Goal: Task Accomplishment & Management: Use online tool/utility

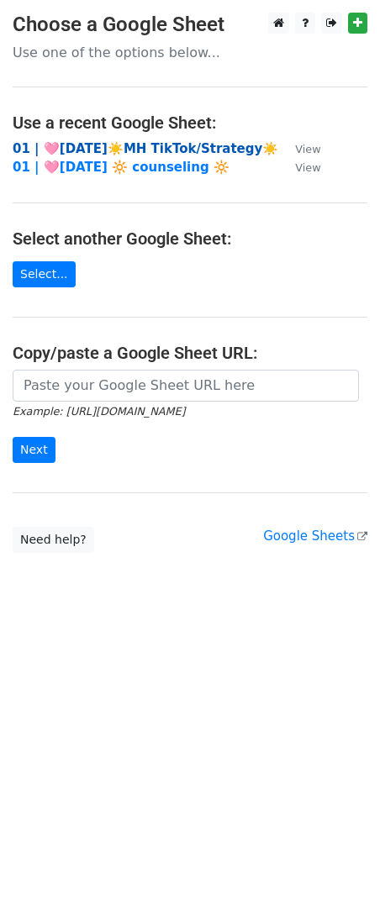
click at [182, 150] on strong "01 | 🩷[DATE]☀️MH TikTok/Strategy☀️" at bounding box center [146, 148] width 266 height 15
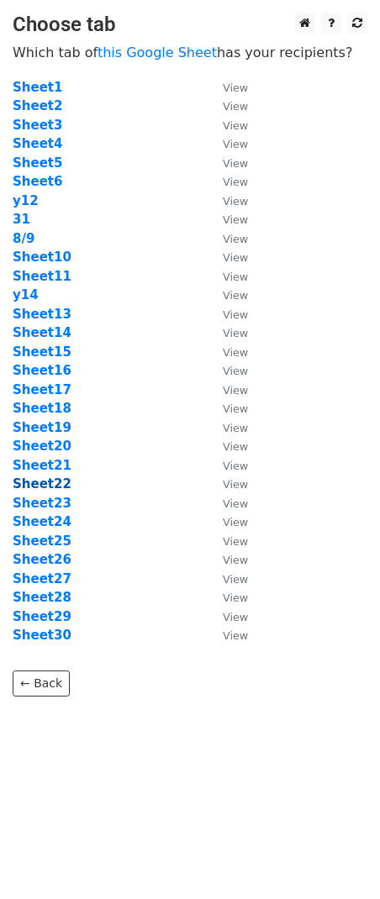
click at [47, 479] on strong "Sheet22" at bounding box center [42, 483] width 59 height 15
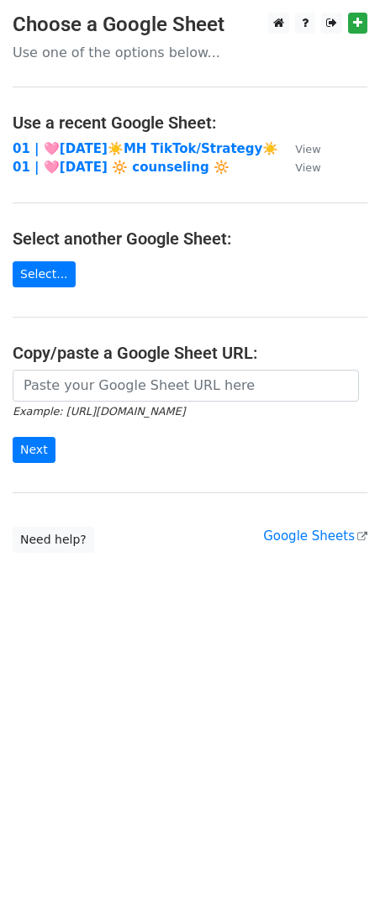
click at [151, 155] on td "01 | 🩷[DATE]☀️MH TikTok/Strategy☀️" at bounding box center [146, 148] width 266 height 19
click at [126, 148] on strong "01 | 🩷[DATE]☀️MH TikTok/Strategy☀️" at bounding box center [146, 148] width 266 height 15
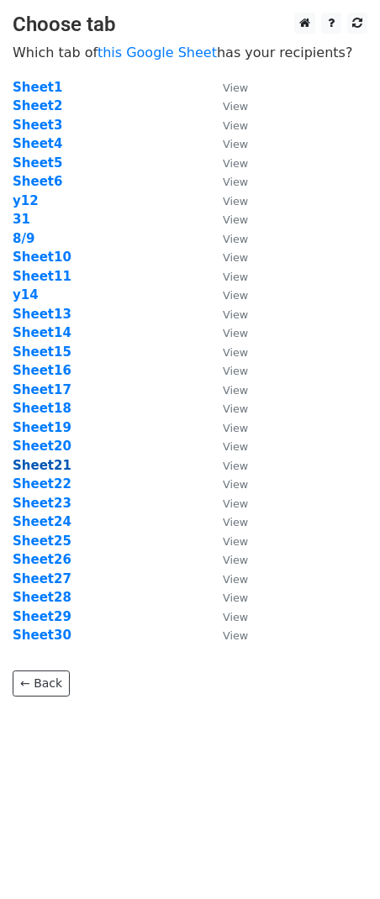
click at [45, 460] on strong "Sheet21" at bounding box center [42, 465] width 59 height 15
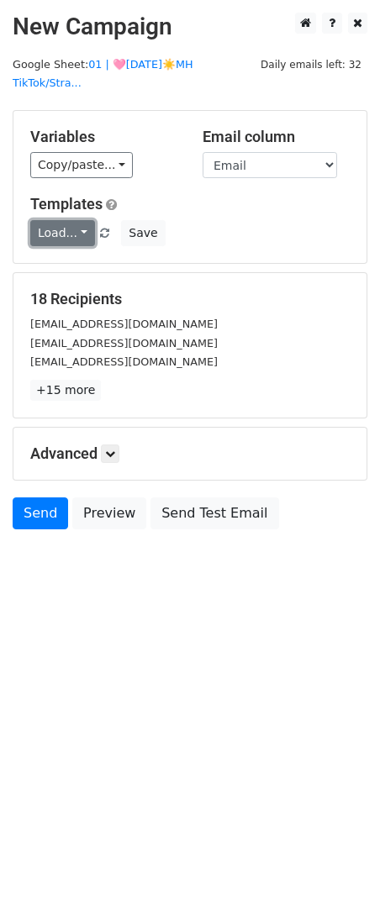
click at [63, 220] on link "Load..." at bounding box center [62, 233] width 65 height 26
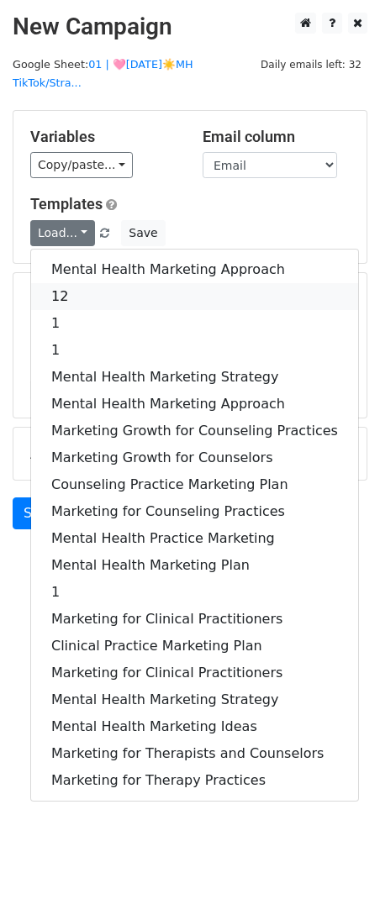
click at [79, 283] on link "12" at bounding box center [194, 296] width 327 height 27
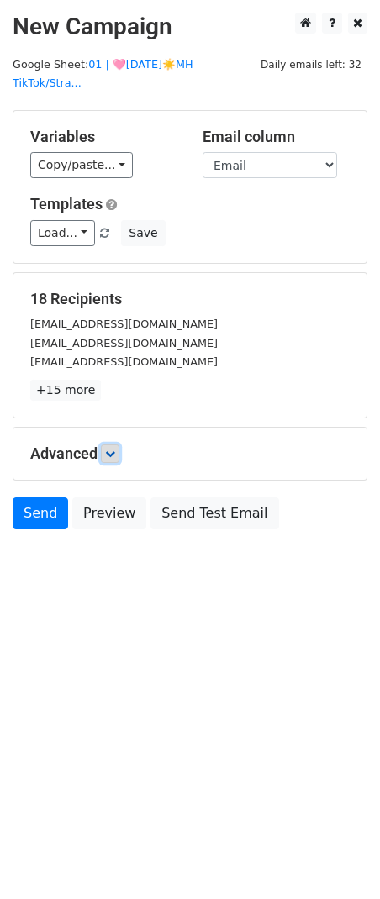
click at [115, 449] on icon at bounding box center [110, 454] width 10 height 10
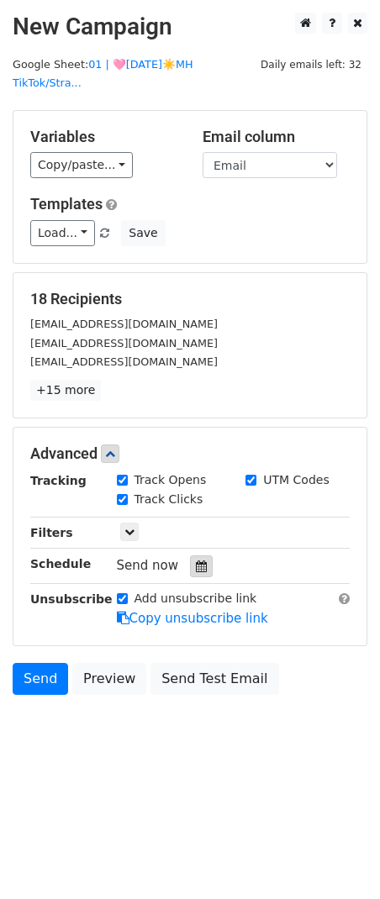
click at [190, 555] on div at bounding box center [201, 566] width 23 height 22
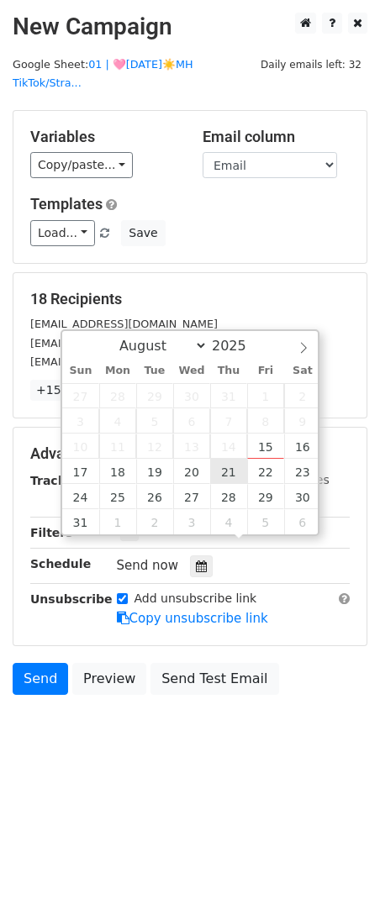
type input "2025-08-21 12:00"
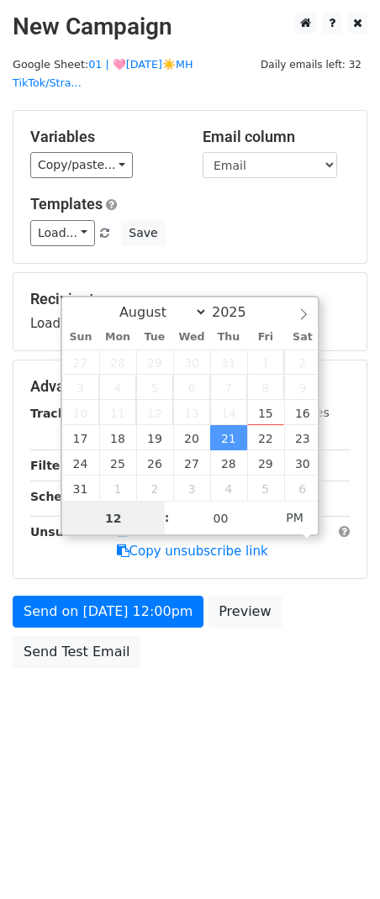
type input "7"
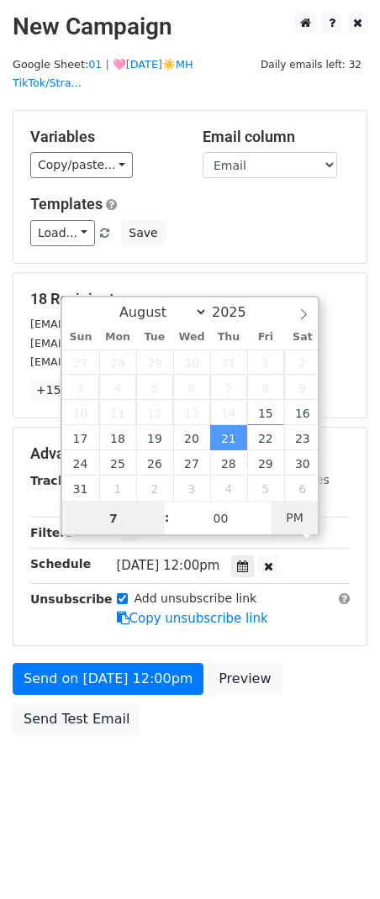
type input "2025-08-21 07:00"
type input "07"
click at [292, 526] on span "AM" at bounding box center [294, 518] width 46 height 34
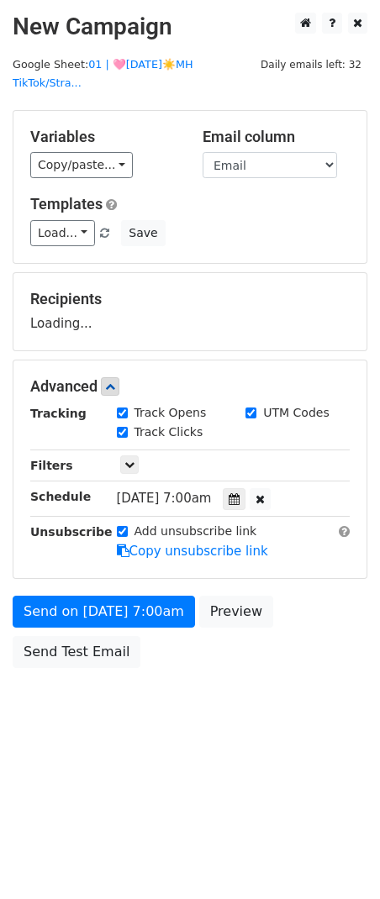
click at [154, 611] on div "Send on Aug 21 at 7:00am Preview Send Test Email" at bounding box center [190, 636] width 380 height 81
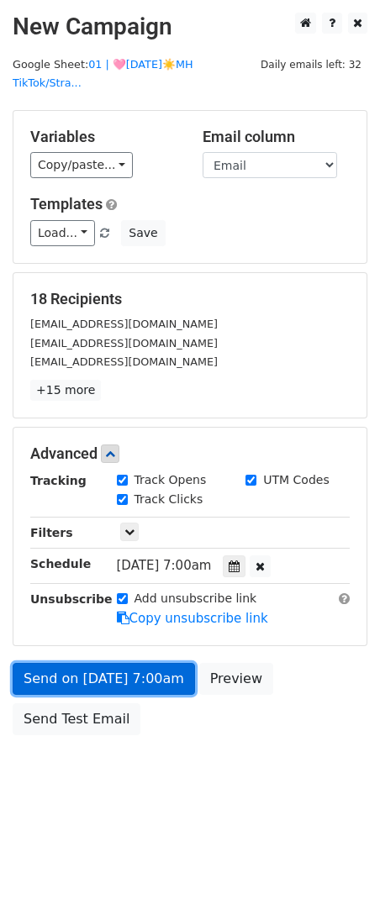
click at [113, 663] on link "Send on Aug 21 at 7:00am" at bounding box center [104, 679] width 182 height 32
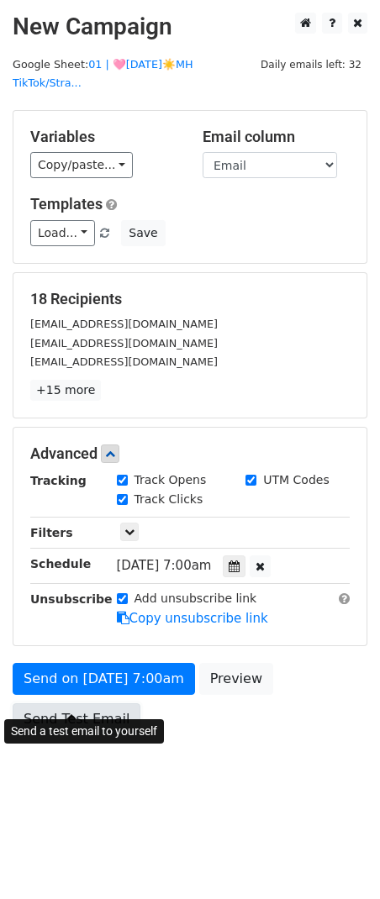
click at [91, 705] on link "Send Test Email" at bounding box center [77, 719] width 128 height 32
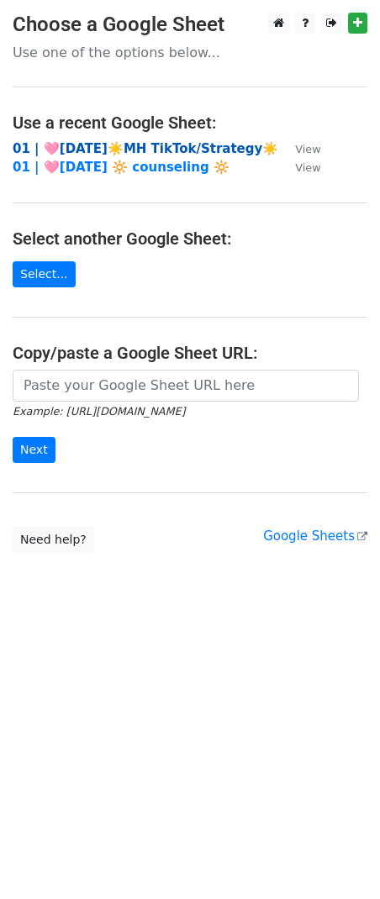
click at [105, 144] on strong "01 | 🩷AUG 9☀️MH TikTok/Strategy☀️" at bounding box center [146, 148] width 266 height 15
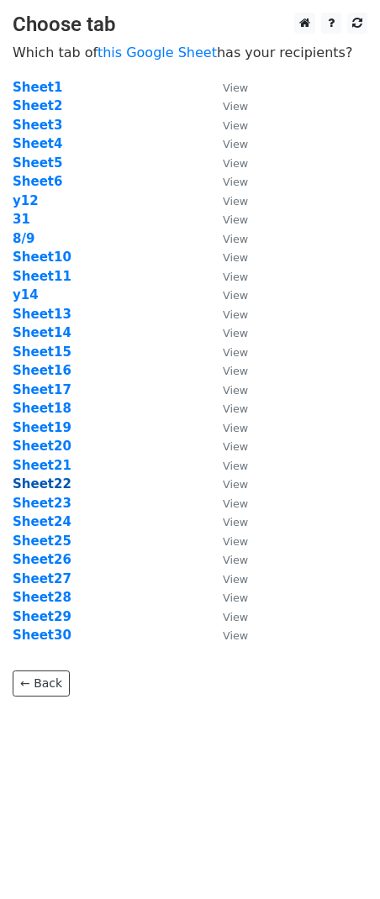
click at [45, 487] on strong "Sheet22" at bounding box center [42, 483] width 59 height 15
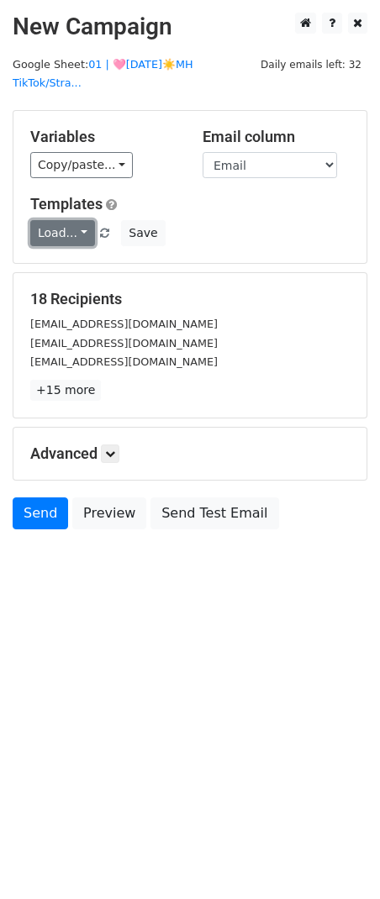
click at [52, 220] on link "Load..." at bounding box center [62, 233] width 65 height 26
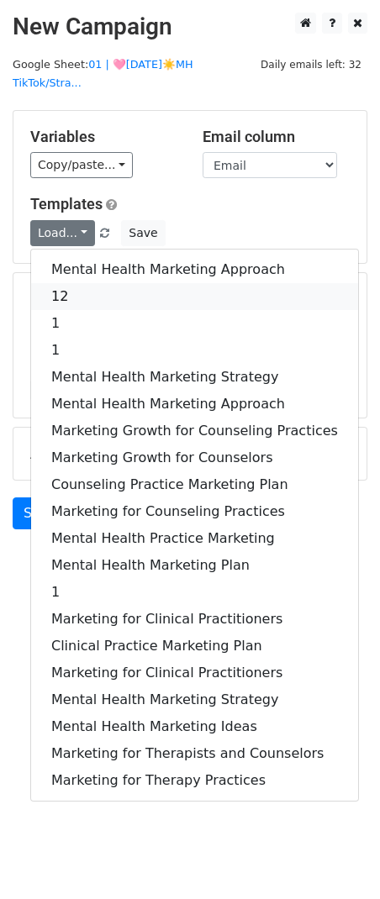
click at [62, 283] on link "12" at bounding box center [194, 296] width 327 height 27
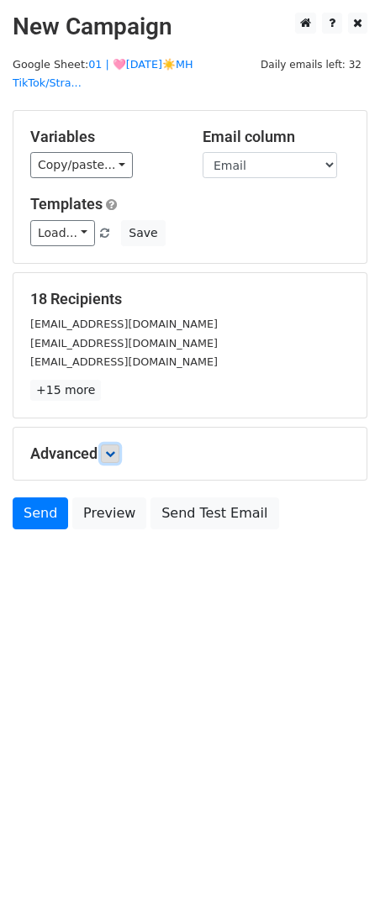
click at [108, 449] on icon at bounding box center [110, 454] width 10 height 10
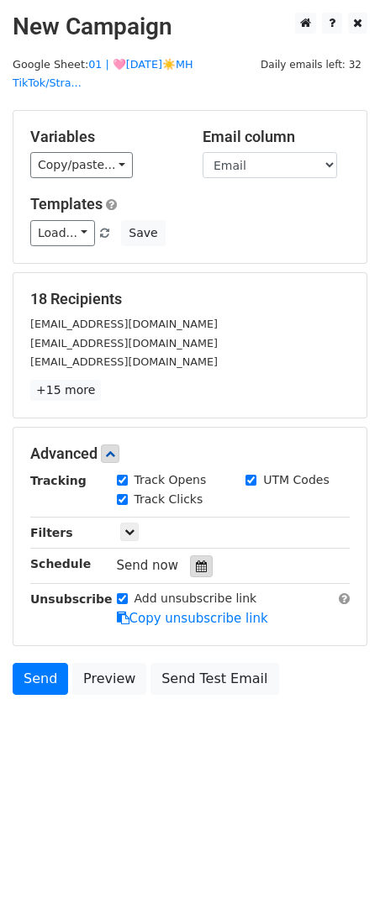
click at [190, 555] on div at bounding box center [201, 566] width 23 height 22
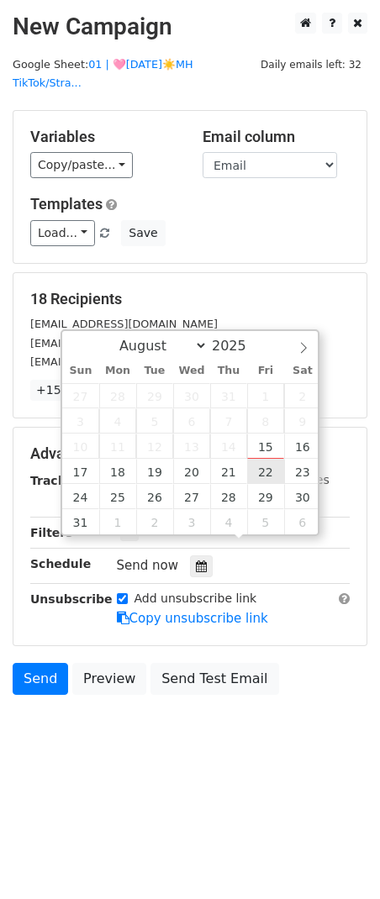
type input "2025-08-22 12:00"
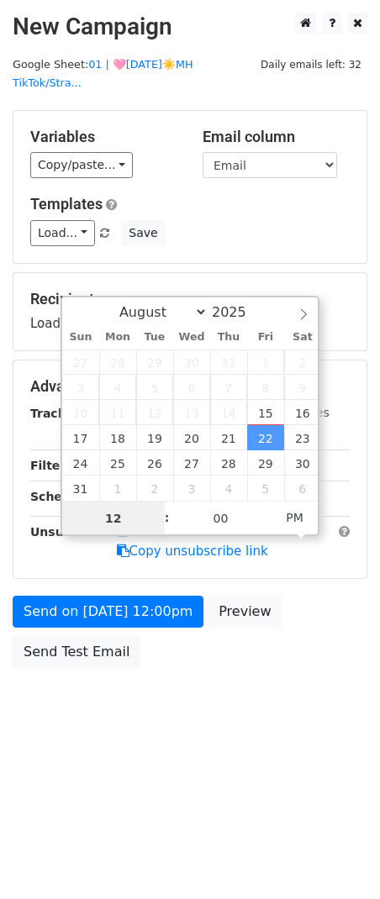
type input "8"
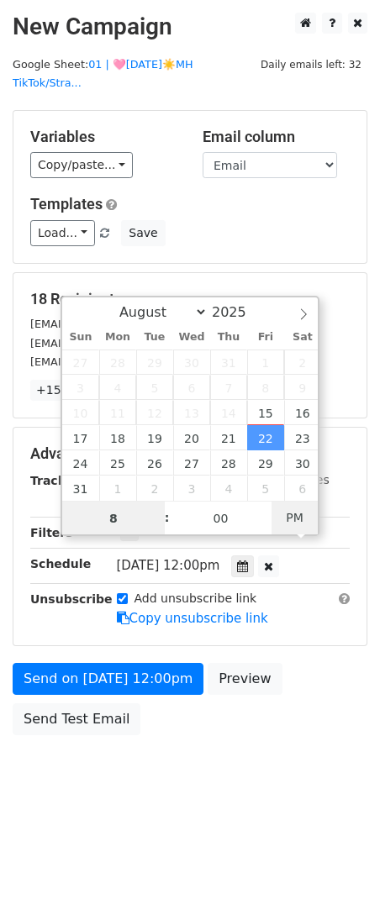
type input "2025-08-22 08:00"
type input "08"
click at [292, 519] on span "AM" at bounding box center [294, 518] width 46 height 34
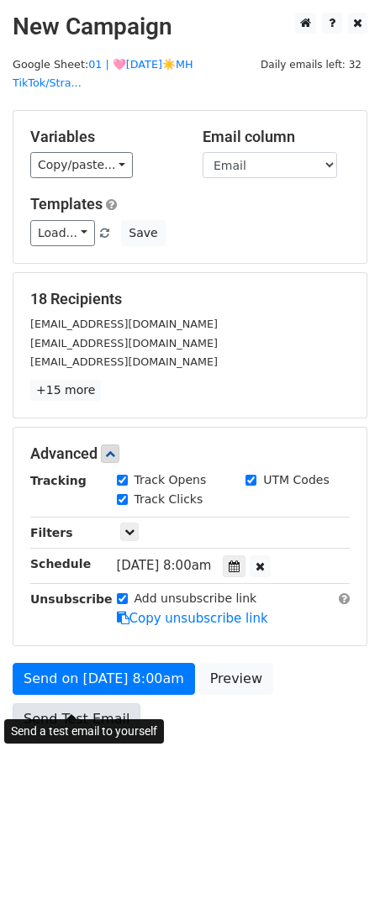
click at [94, 703] on link "Send Test Email" at bounding box center [77, 719] width 128 height 32
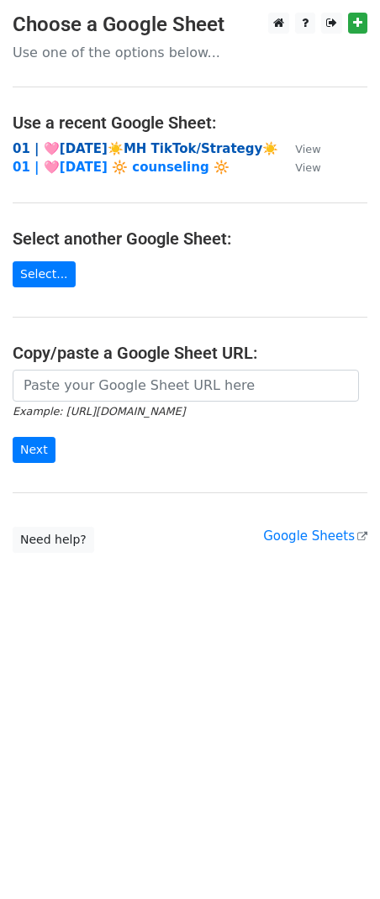
click at [105, 148] on strong "01 | 🩷AUG 9☀️MH TikTok/Strategy☀️" at bounding box center [146, 148] width 266 height 15
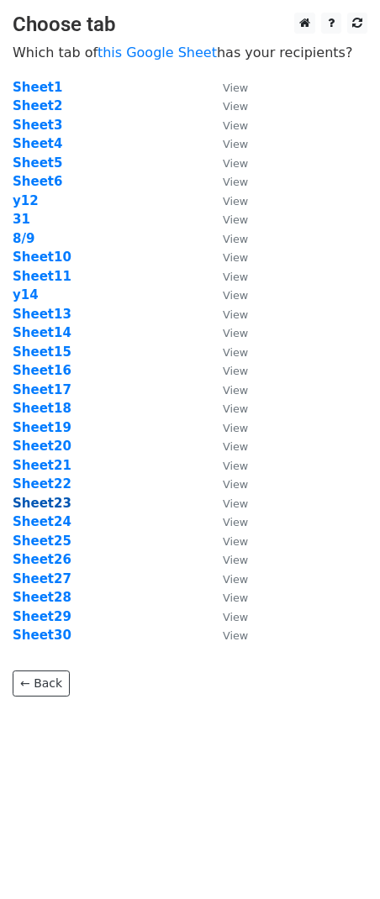
click at [39, 501] on strong "Sheet23" at bounding box center [42, 503] width 59 height 15
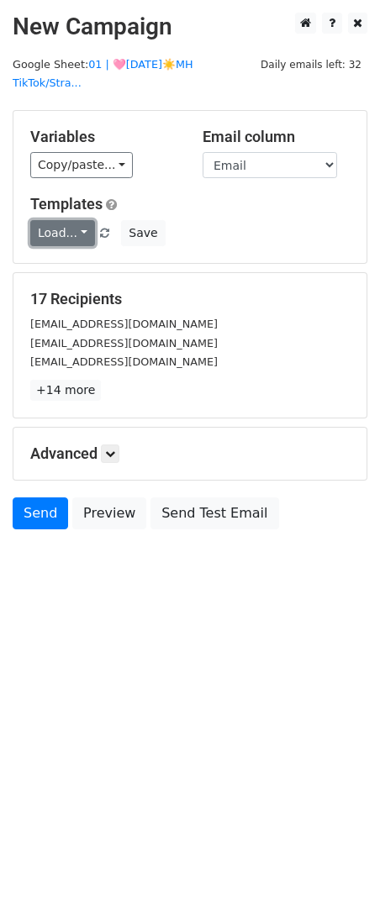
click at [70, 220] on link "Load..." at bounding box center [62, 233] width 65 height 26
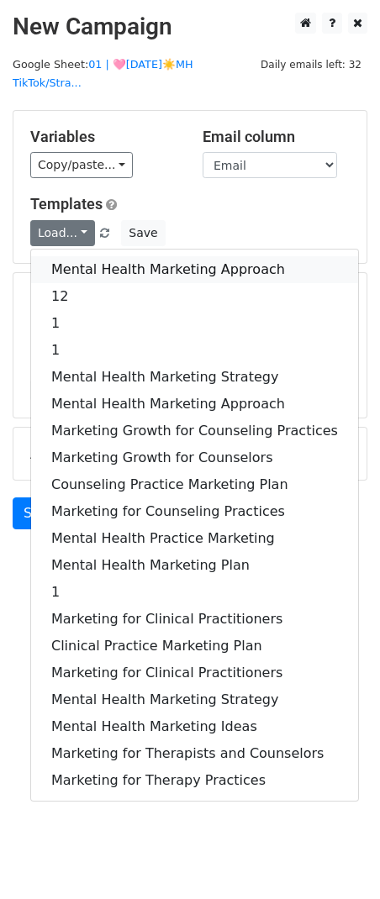
click at [73, 256] on link "Mental Health Marketing Approach" at bounding box center [194, 269] width 327 height 27
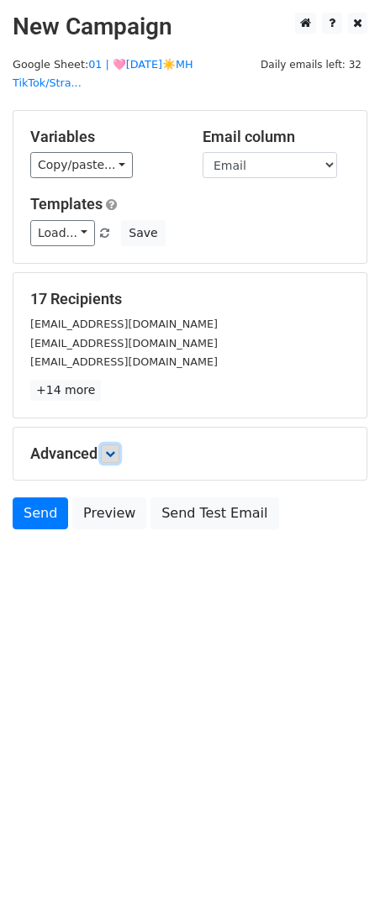
click at [110, 449] on icon at bounding box center [110, 454] width 10 height 10
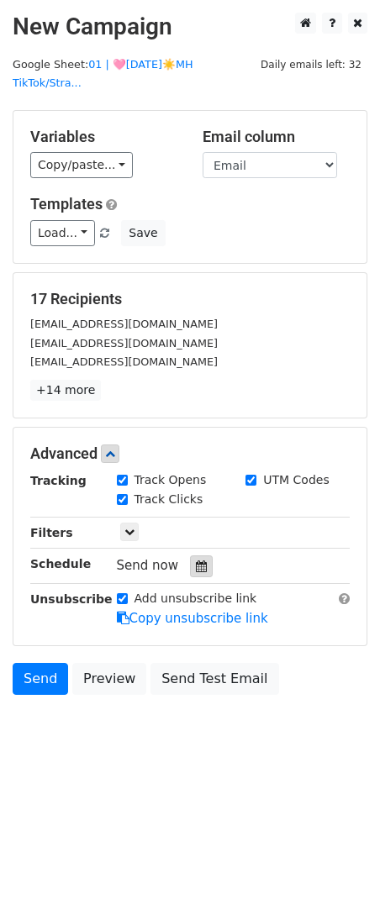
click at [190, 555] on div at bounding box center [201, 566] width 23 height 22
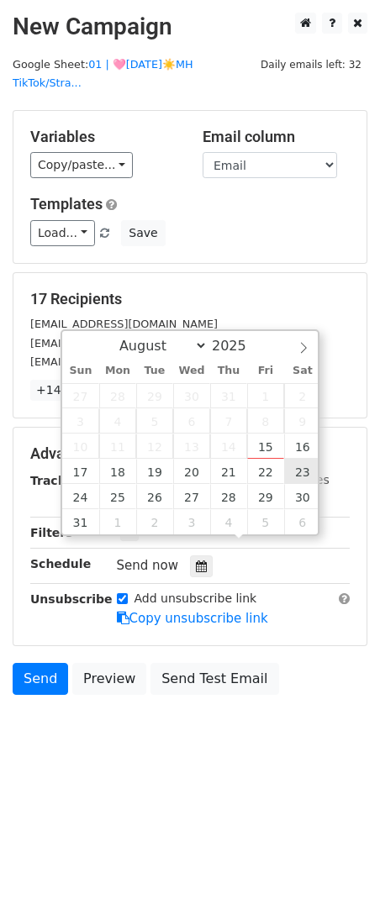
type input "2025-08-23 12:00"
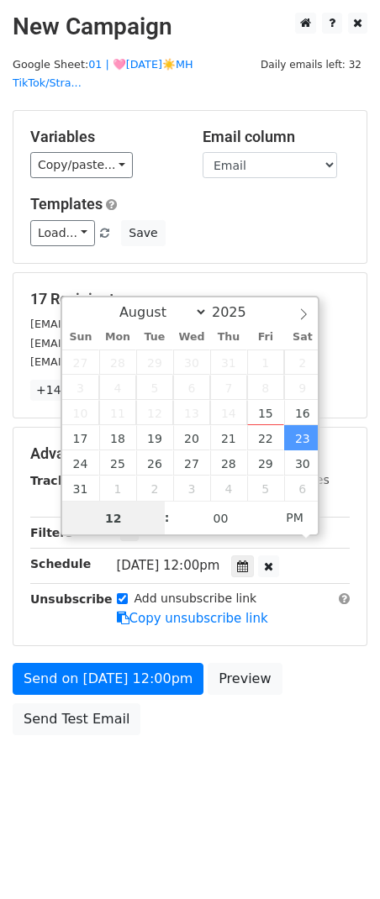
type input "8"
type input "2025-08-23 08:00"
type input "08"
click at [301, 522] on span "PM" at bounding box center [294, 518] width 46 height 34
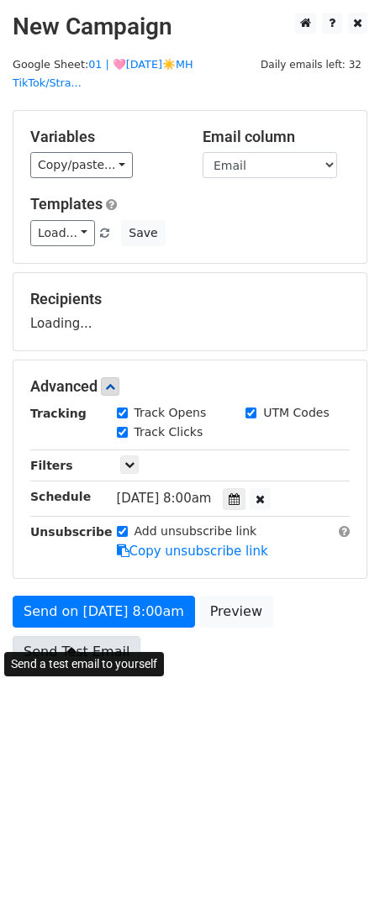
click at [65, 636] on link "Send Test Email" at bounding box center [77, 652] width 128 height 32
click at [103, 641] on link "Send Test Email" at bounding box center [77, 652] width 128 height 32
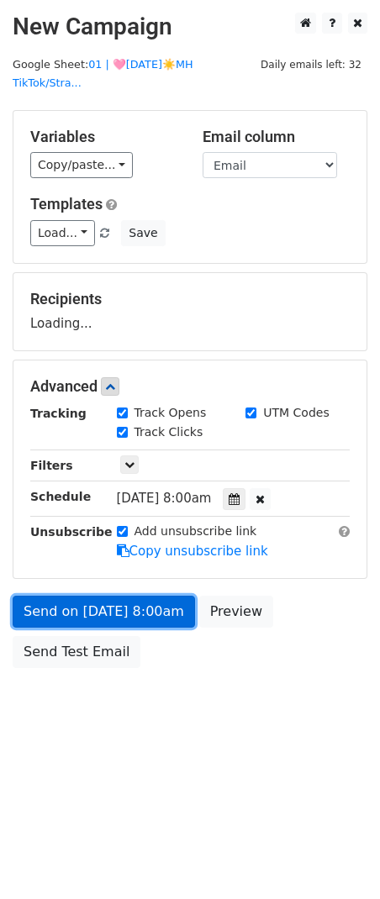
click at [105, 596] on link "Send on Aug 23 at 8:00am" at bounding box center [104, 612] width 182 height 32
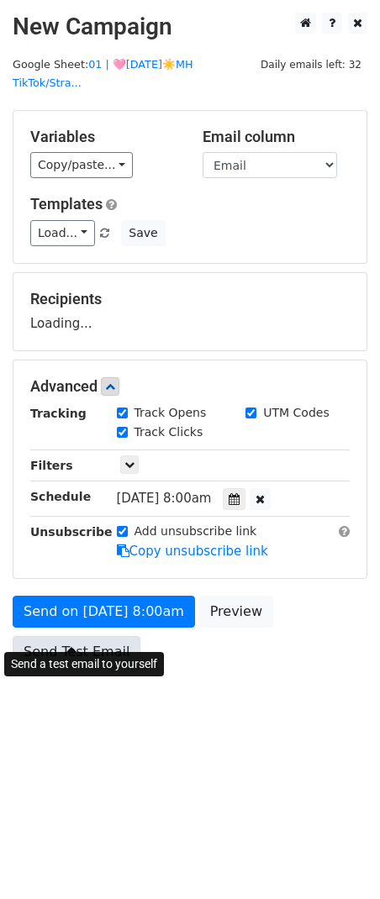
click at [87, 636] on link "Send Test Email" at bounding box center [77, 652] width 128 height 32
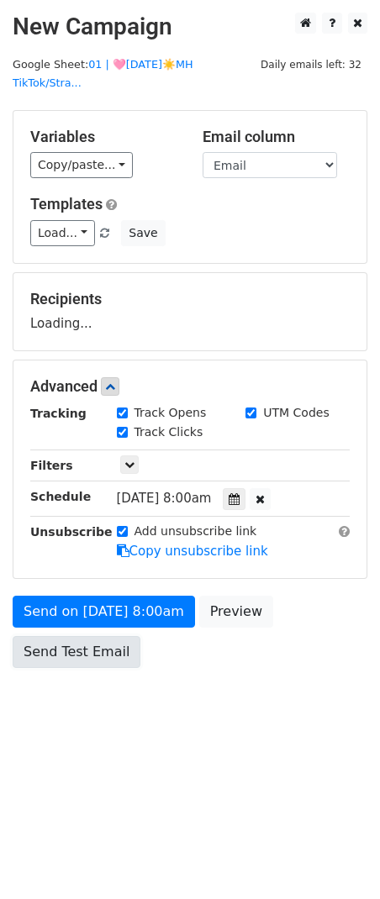
click at [87, 636] on link "Send Test Email" at bounding box center [77, 652] width 128 height 32
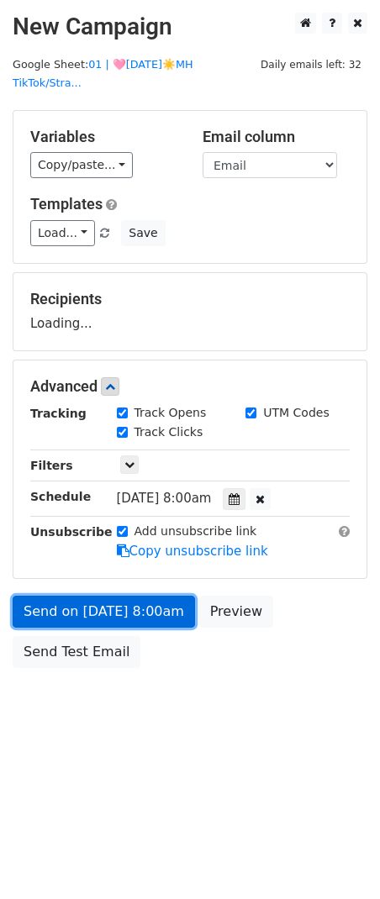
click at [98, 598] on link "Send on Aug 23 at 8:00am" at bounding box center [104, 612] width 182 height 32
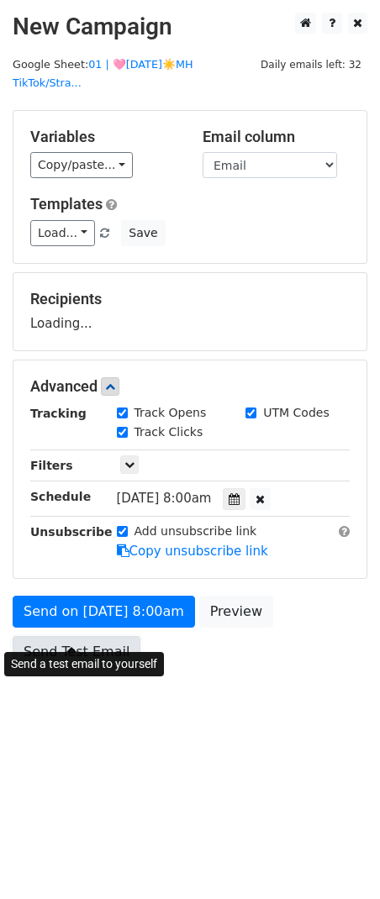
click at [87, 636] on link "Send Test Email" at bounding box center [77, 652] width 128 height 32
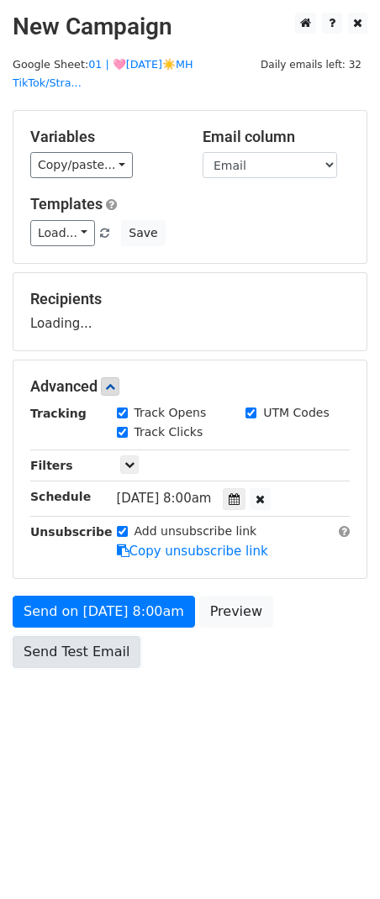
click at [87, 636] on link "Send Test Email" at bounding box center [77, 652] width 128 height 32
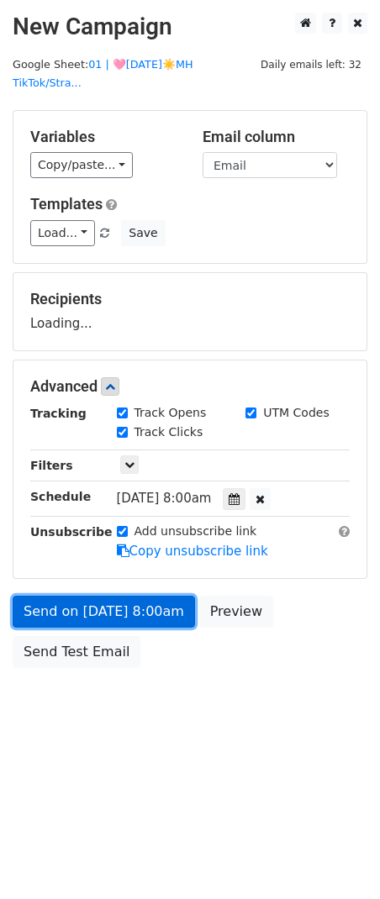
click at [90, 596] on link "Send on Aug 23 at 8:00am" at bounding box center [104, 612] width 182 height 32
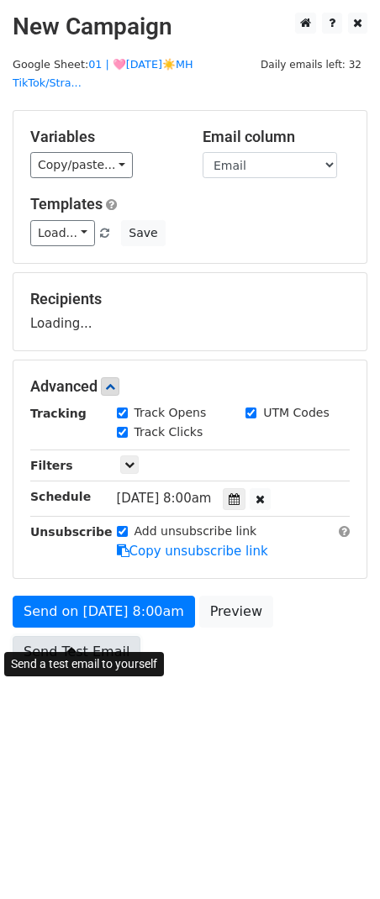
click at [76, 636] on link "Send Test Email" at bounding box center [77, 652] width 128 height 32
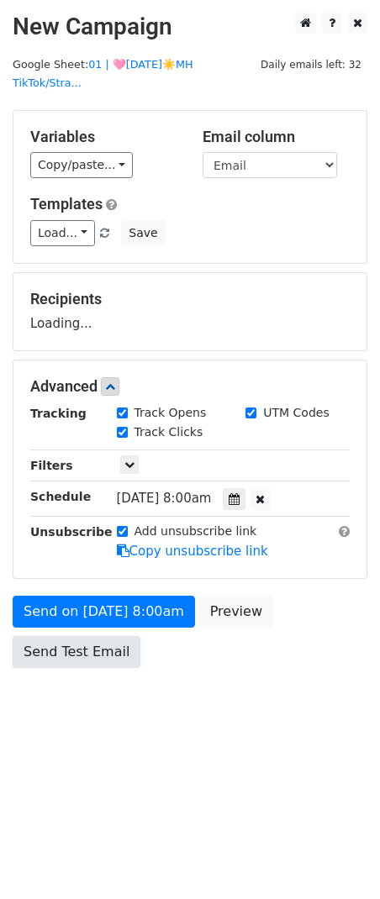
click at [76, 636] on link "Send Test Email" at bounding box center [77, 652] width 128 height 32
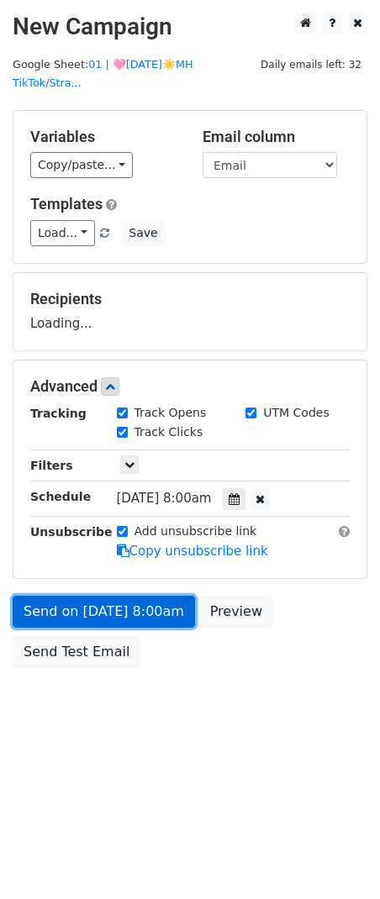
click at [80, 596] on link "Send on Aug 23 at 8:00am" at bounding box center [104, 612] width 182 height 32
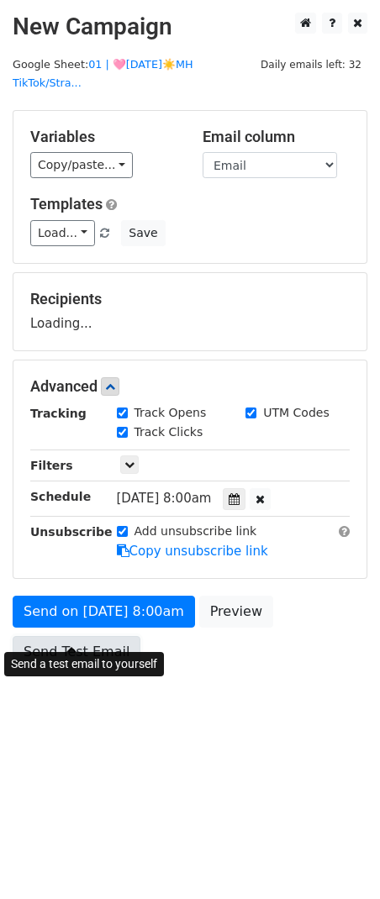
click at [73, 636] on link "Send Test Email" at bounding box center [77, 652] width 128 height 32
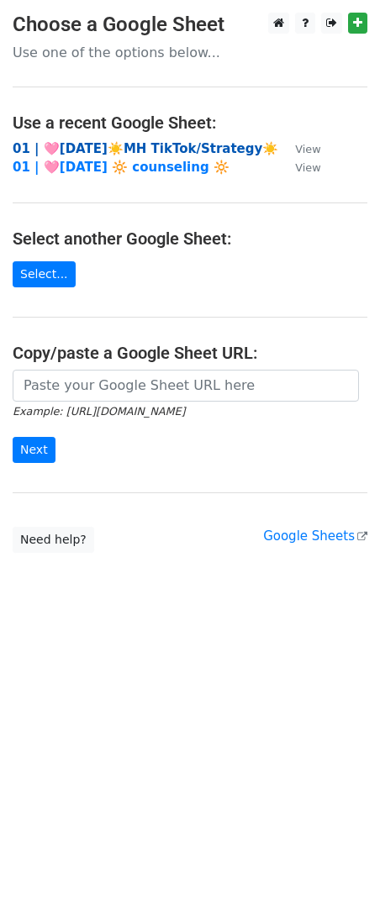
click at [152, 146] on strong "01 | 🩷[DATE]☀️MH TikTok/Strategy☀️" at bounding box center [146, 148] width 266 height 15
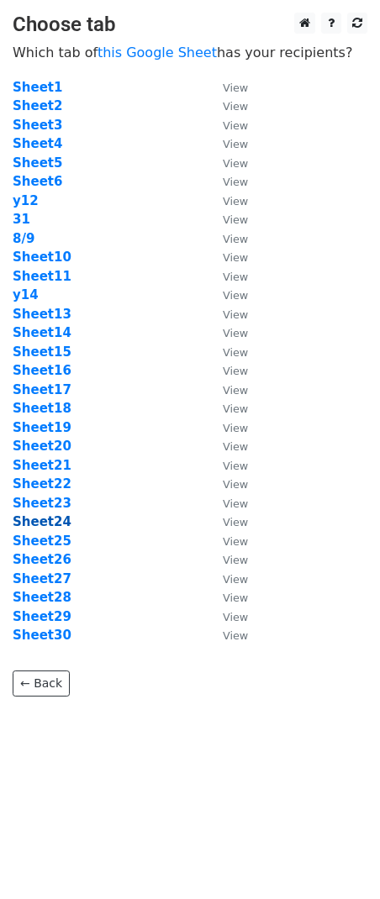
click at [55, 517] on strong "Sheet24" at bounding box center [42, 521] width 59 height 15
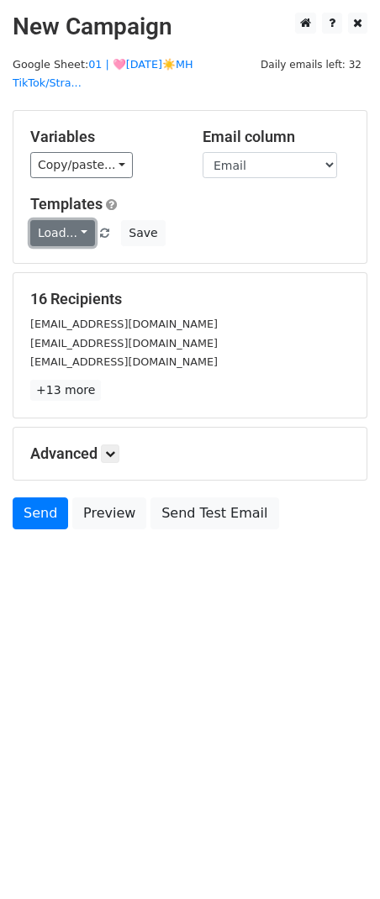
click at [55, 220] on link "Load..." at bounding box center [62, 233] width 65 height 26
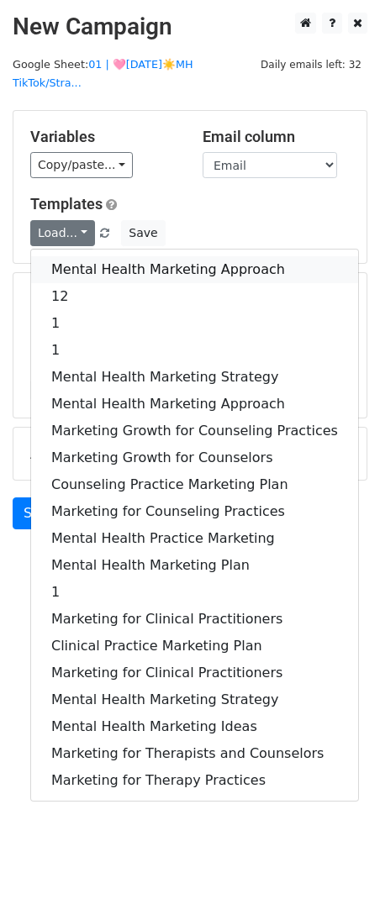
click at [55, 256] on link "Mental Health Marketing Approach" at bounding box center [194, 269] width 327 height 27
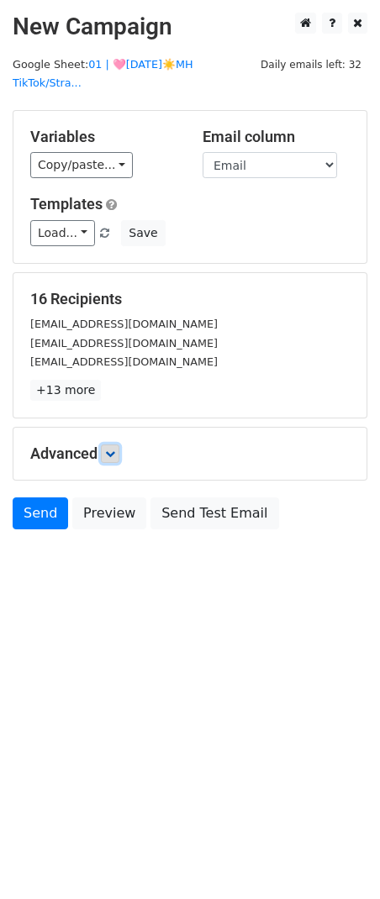
click at [113, 449] on icon at bounding box center [110, 454] width 10 height 10
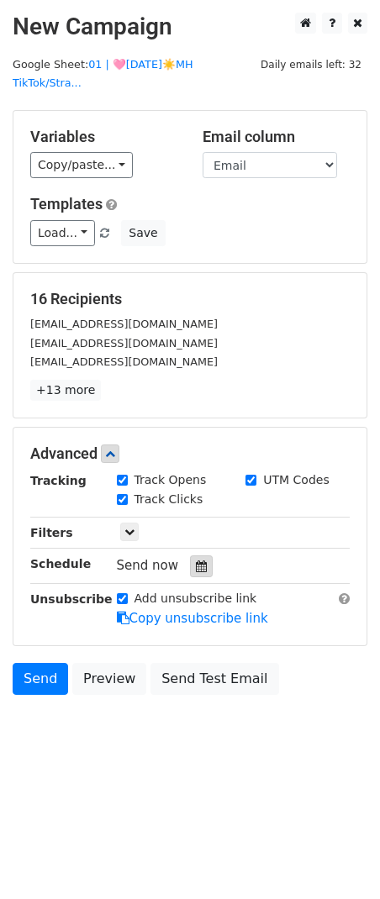
click at [193, 555] on div at bounding box center [201, 566] width 23 height 22
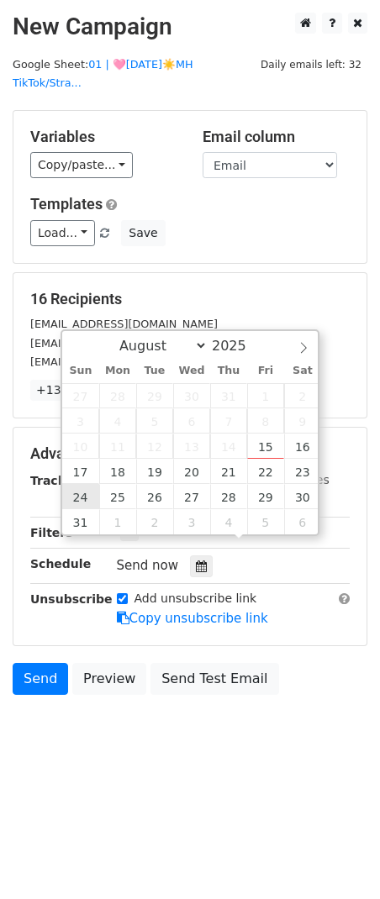
type input "2025-08-24 12:00"
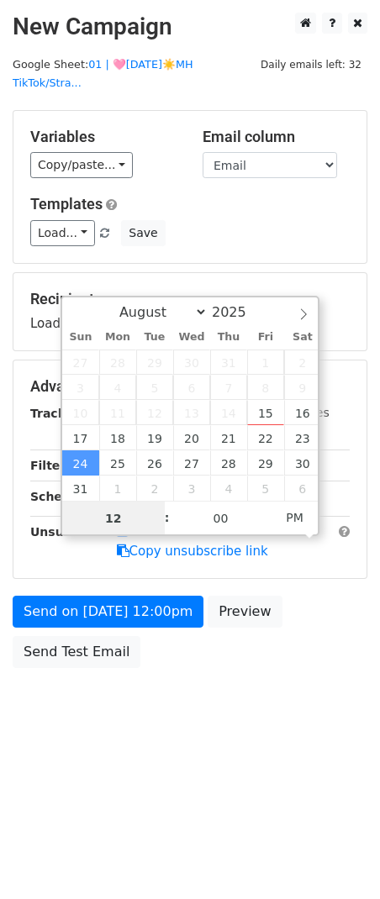
type input "7"
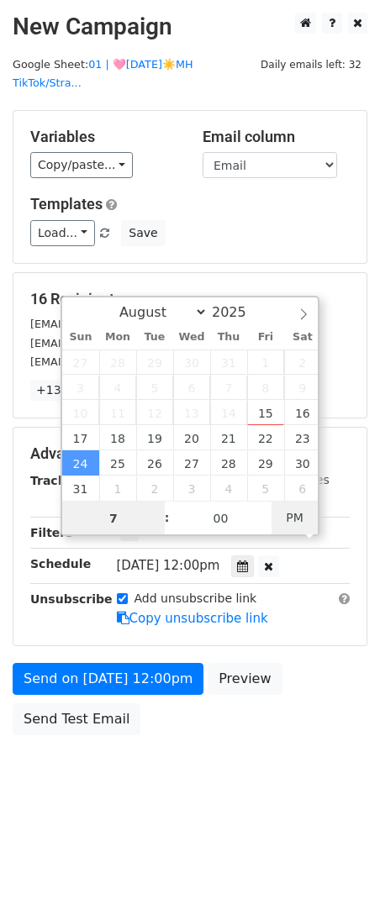
type input "2025-08-24 07:00"
type input "07"
click at [287, 513] on span "AM" at bounding box center [294, 518] width 46 height 34
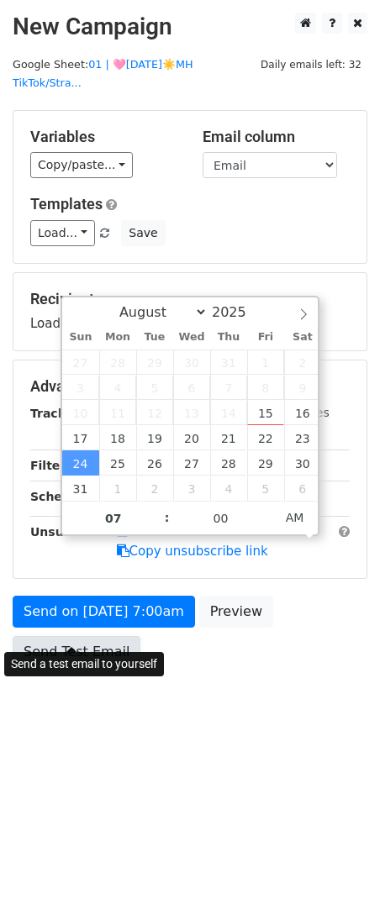
click at [82, 636] on link "Send Test Email" at bounding box center [77, 652] width 128 height 32
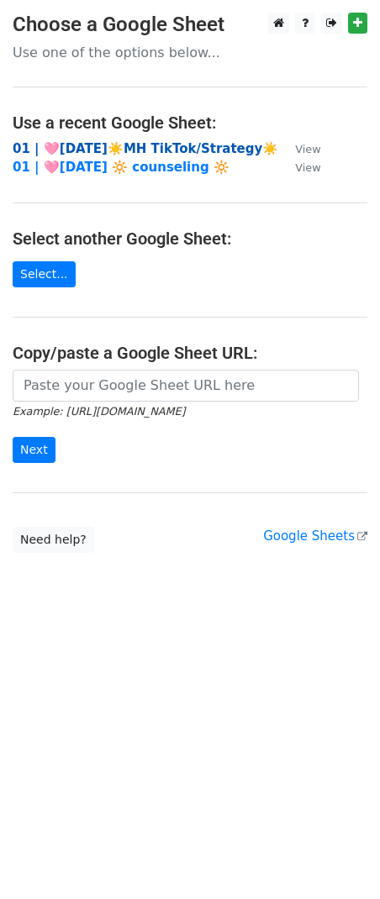
click at [113, 147] on strong "01 | 🩷[DATE]☀️MH TikTok/Strategy☀️" at bounding box center [146, 148] width 266 height 15
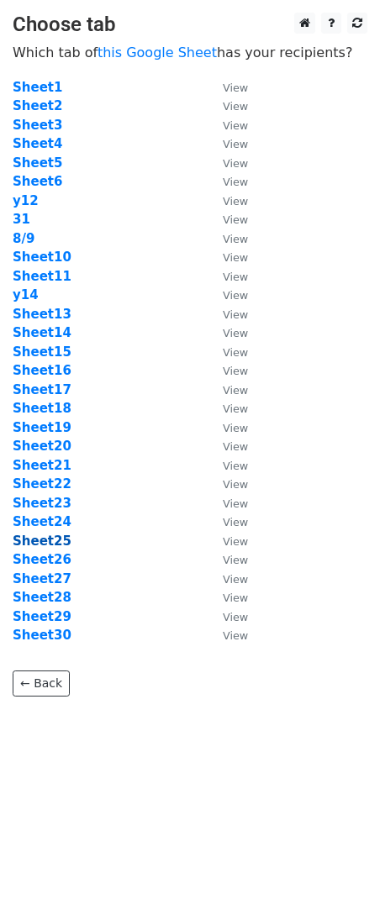
click at [48, 540] on strong "Sheet25" at bounding box center [42, 541] width 59 height 15
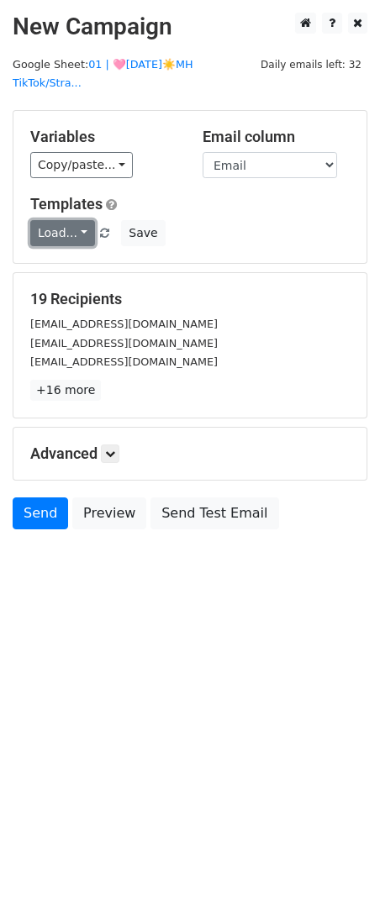
click at [56, 220] on link "Load..." at bounding box center [62, 233] width 65 height 26
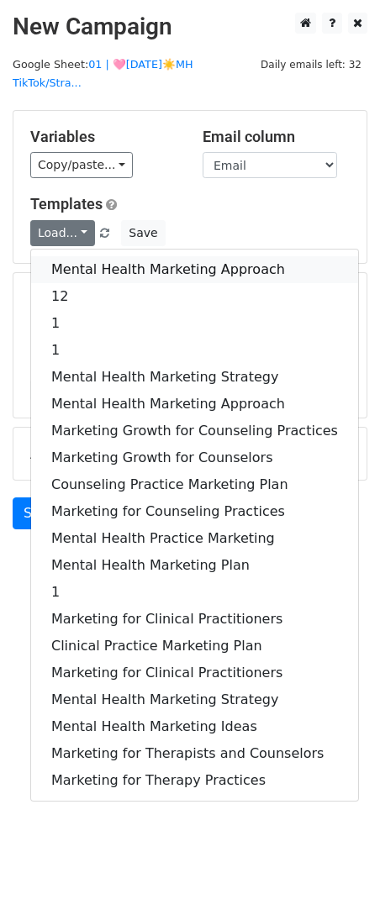
click at [57, 256] on link "Mental Health Marketing Approach" at bounding box center [194, 269] width 327 height 27
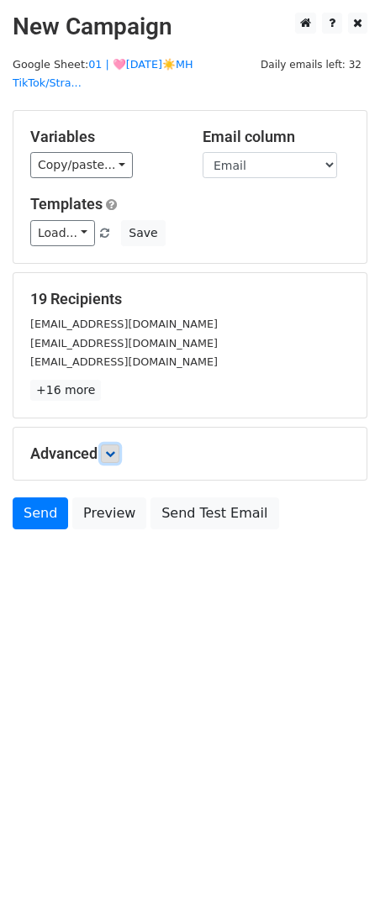
click at [113, 449] on icon at bounding box center [110, 454] width 10 height 10
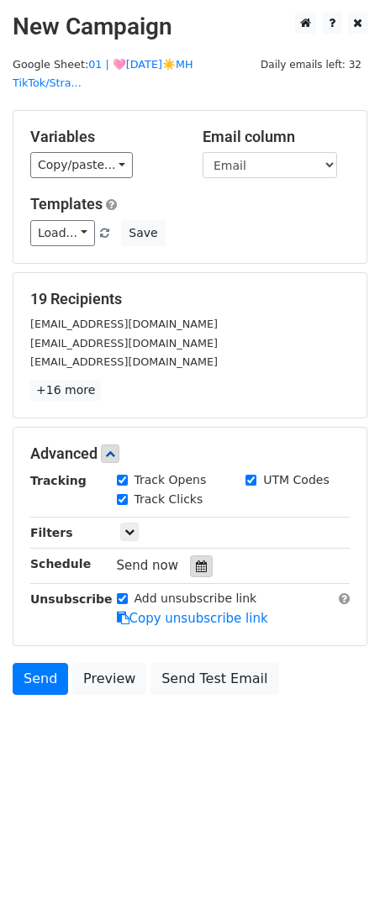
click at [190, 555] on div at bounding box center [201, 566] width 23 height 22
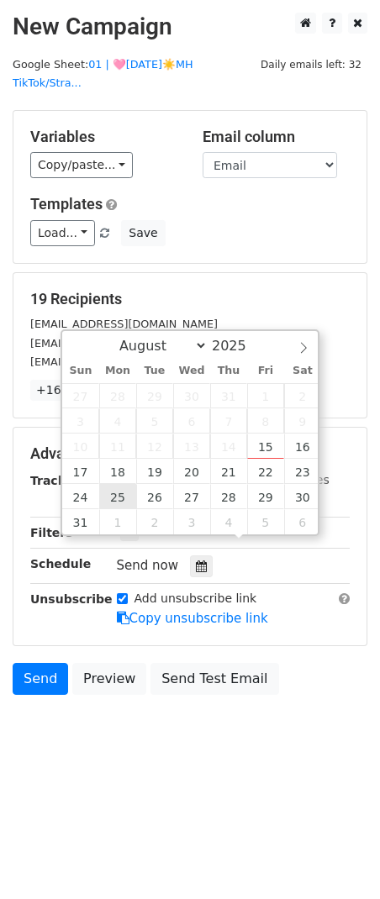
type input "2025-08-25 12:00"
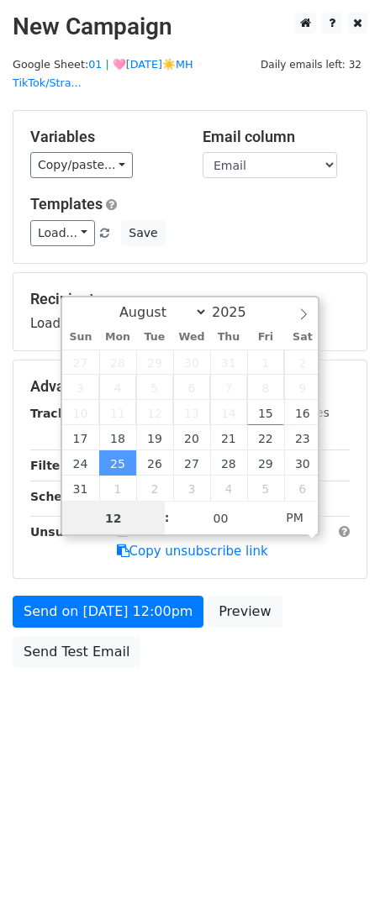
type input "8"
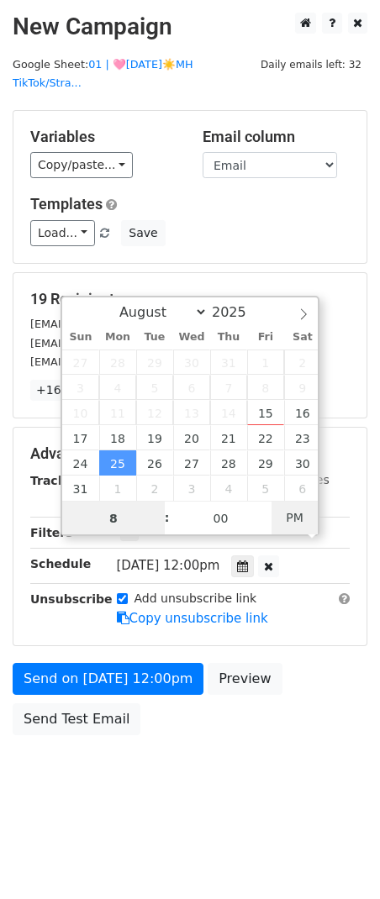
type input "2025-08-25 08:00"
type input "08"
click at [291, 518] on span "PM" at bounding box center [294, 518] width 46 height 34
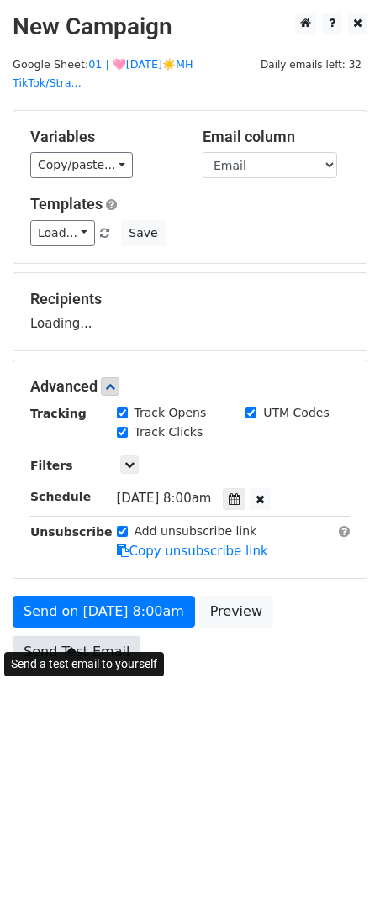
click at [93, 636] on link "Send Test Email" at bounding box center [77, 652] width 128 height 32
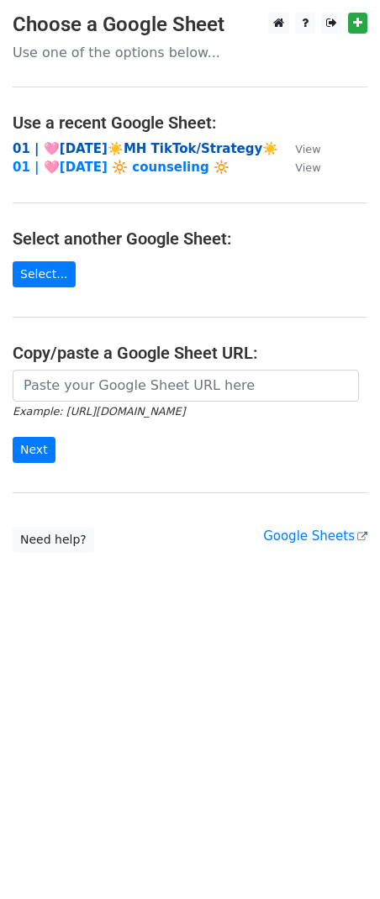
click at [44, 151] on strong "01 | 🩷[DATE]☀️MH TikTok/Strategy☀️" at bounding box center [146, 148] width 266 height 15
